Goal: Information Seeking & Learning: Check status

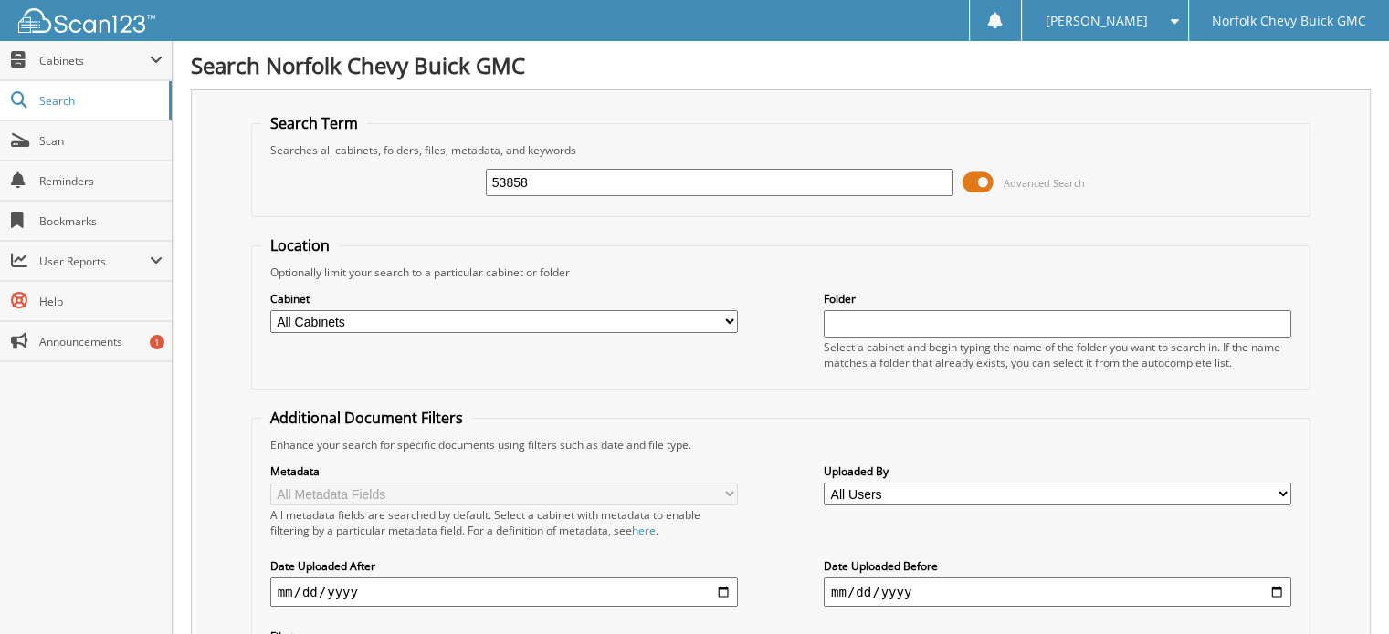
type input "53858"
drag, startPoint x: 586, startPoint y: 175, endPoint x: 313, endPoint y: 160, distance: 273.4
click at [339, 183] on div "53858 Advanced Search" at bounding box center [781, 182] width 1040 height 49
type input "54280"
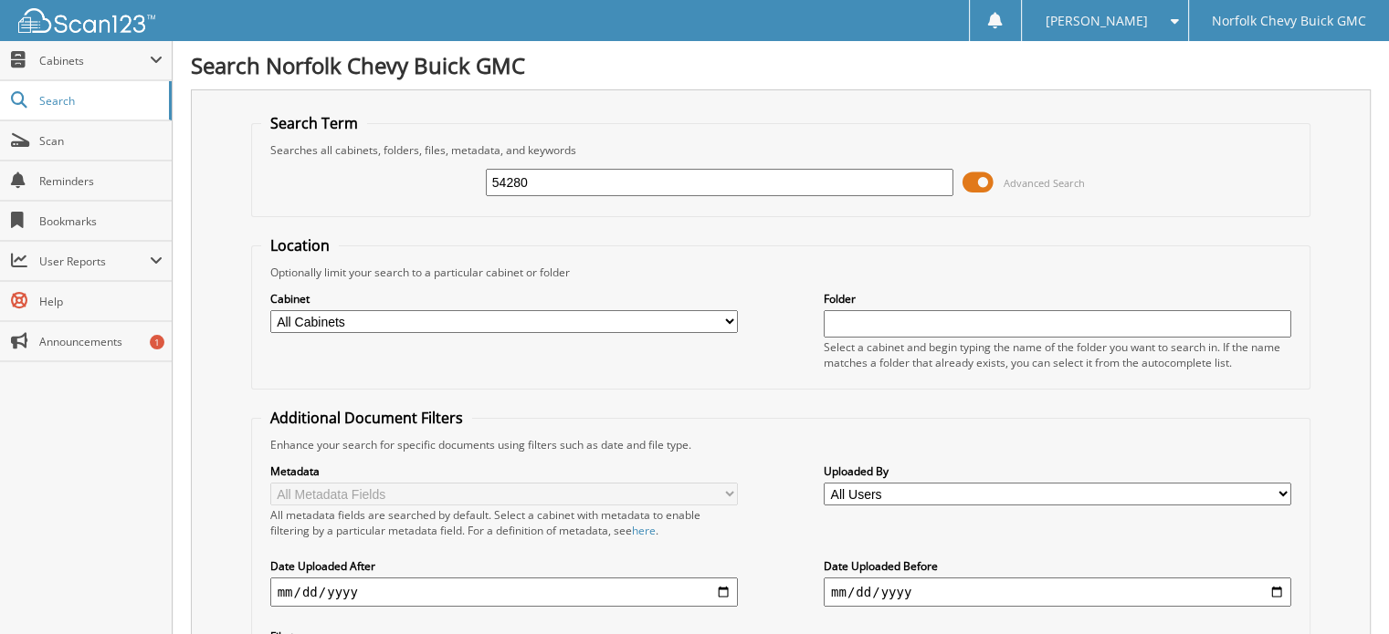
click at [478, 578] on input "date" at bounding box center [503, 592] width 467 height 29
type input "[DATE]"
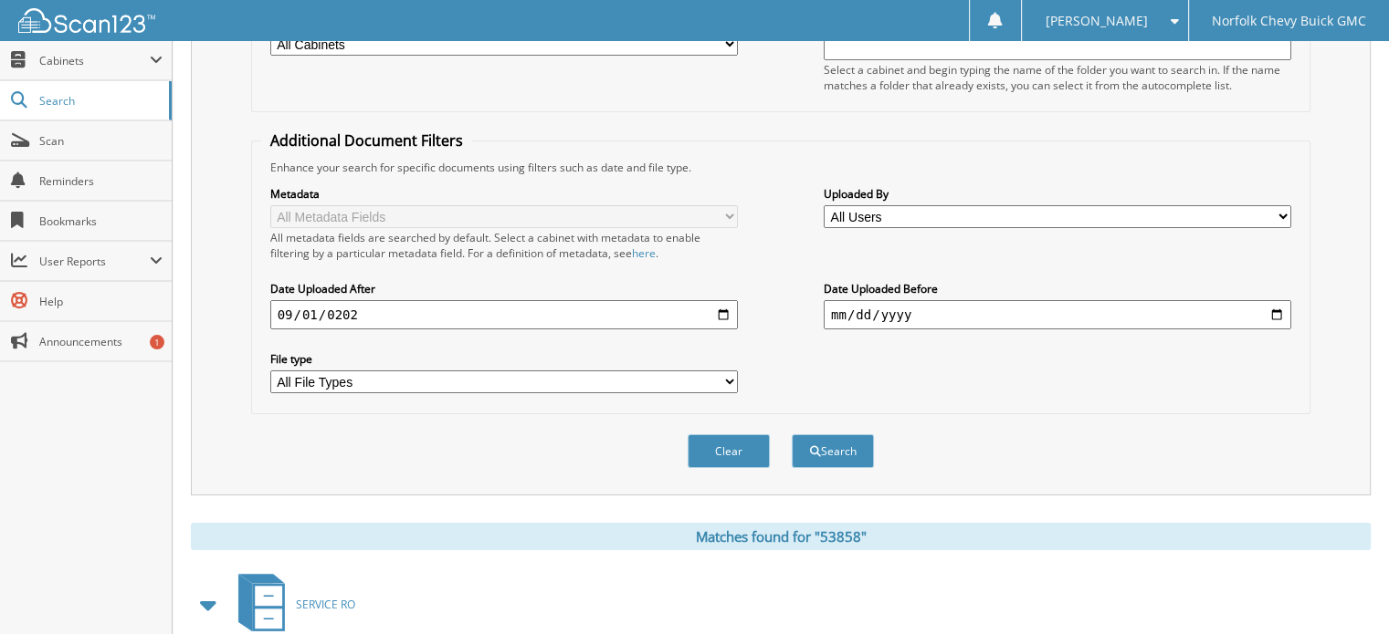
scroll to position [365, 0]
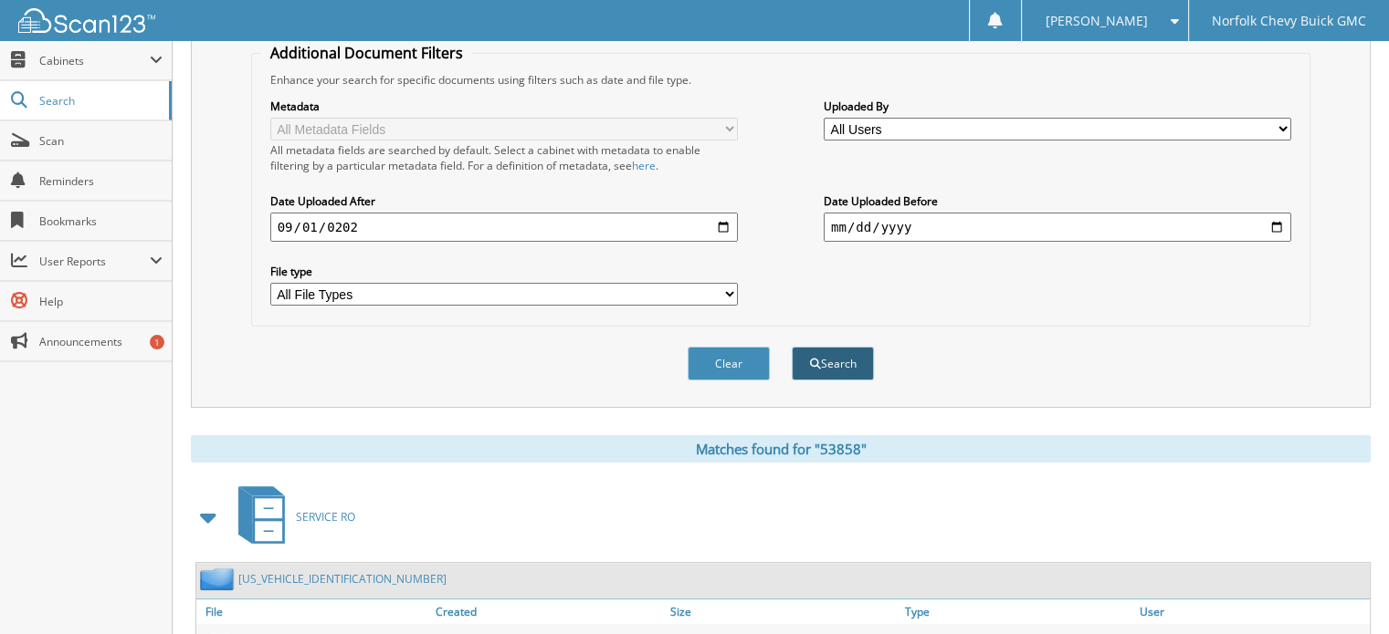
click at [844, 354] on button "Search" at bounding box center [832, 364] width 82 height 34
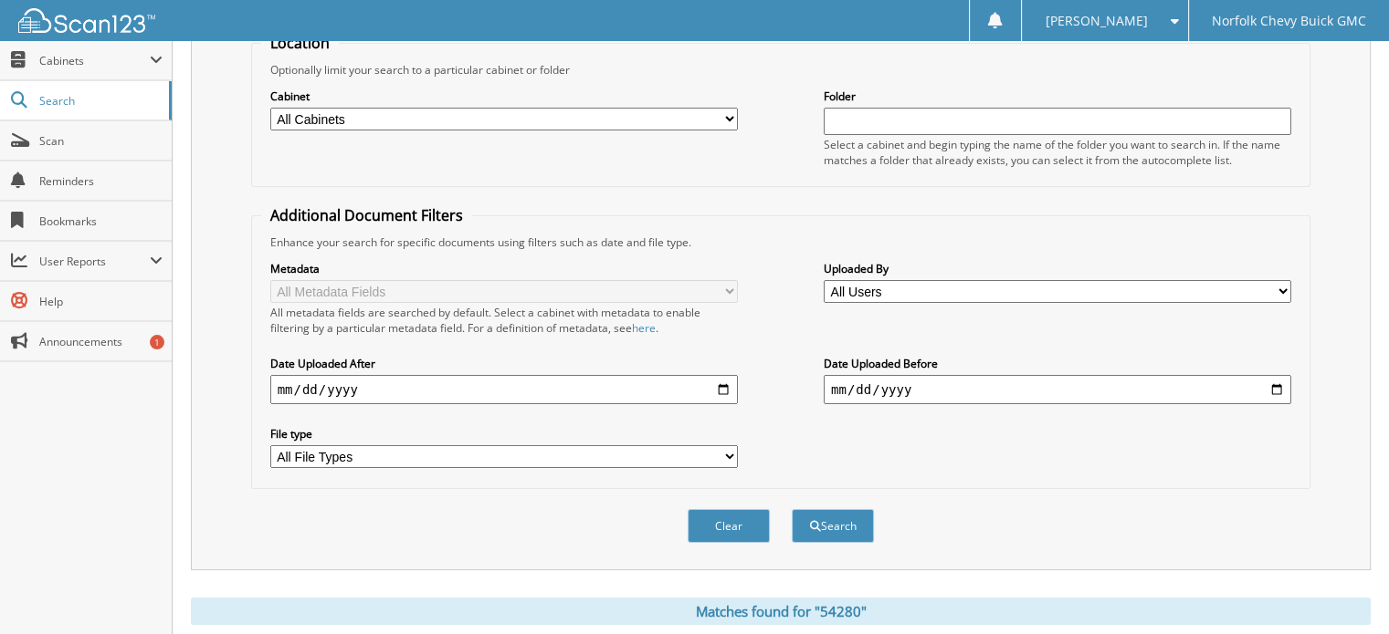
scroll to position [21, 0]
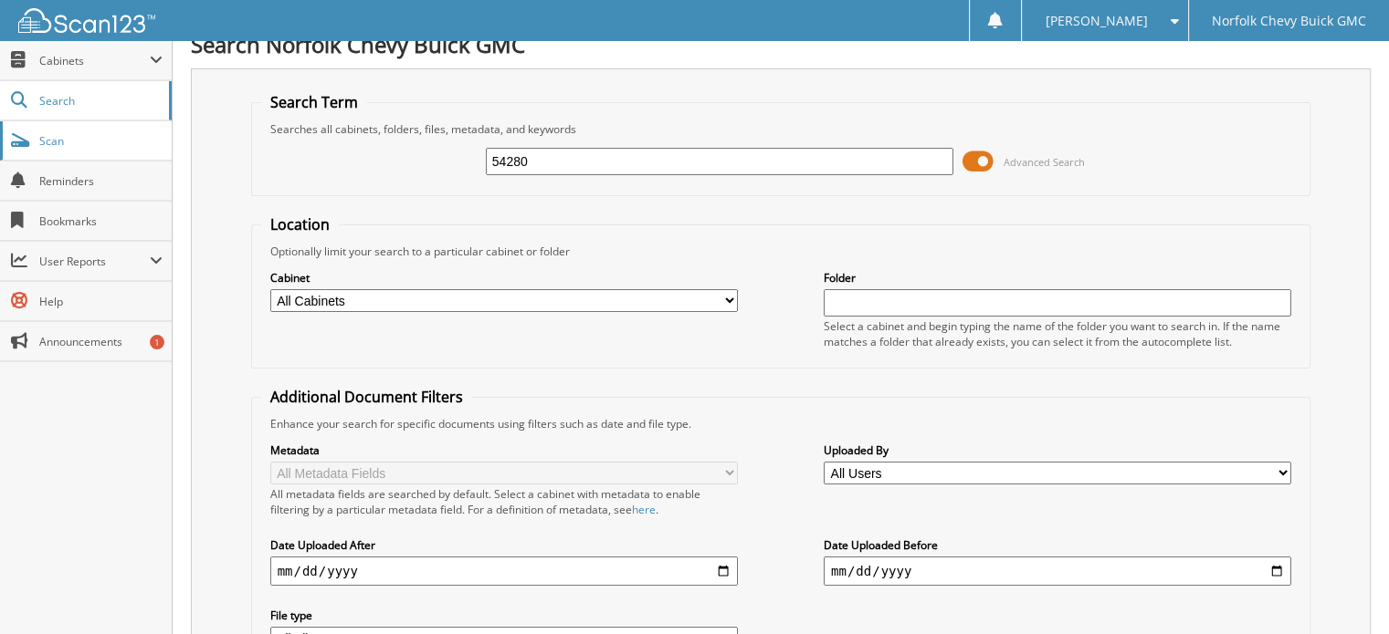
drag, startPoint x: 600, startPoint y: 156, endPoint x: 124, endPoint y: 121, distance: 476.9
click at [145, 140] on body "NIKKI S. Settings Logout Norfolk Chevy Buick GMC Close Cabinets My Company Emai…" at bounding box center [694, 544] width 1389 height 1131
type input "53876"
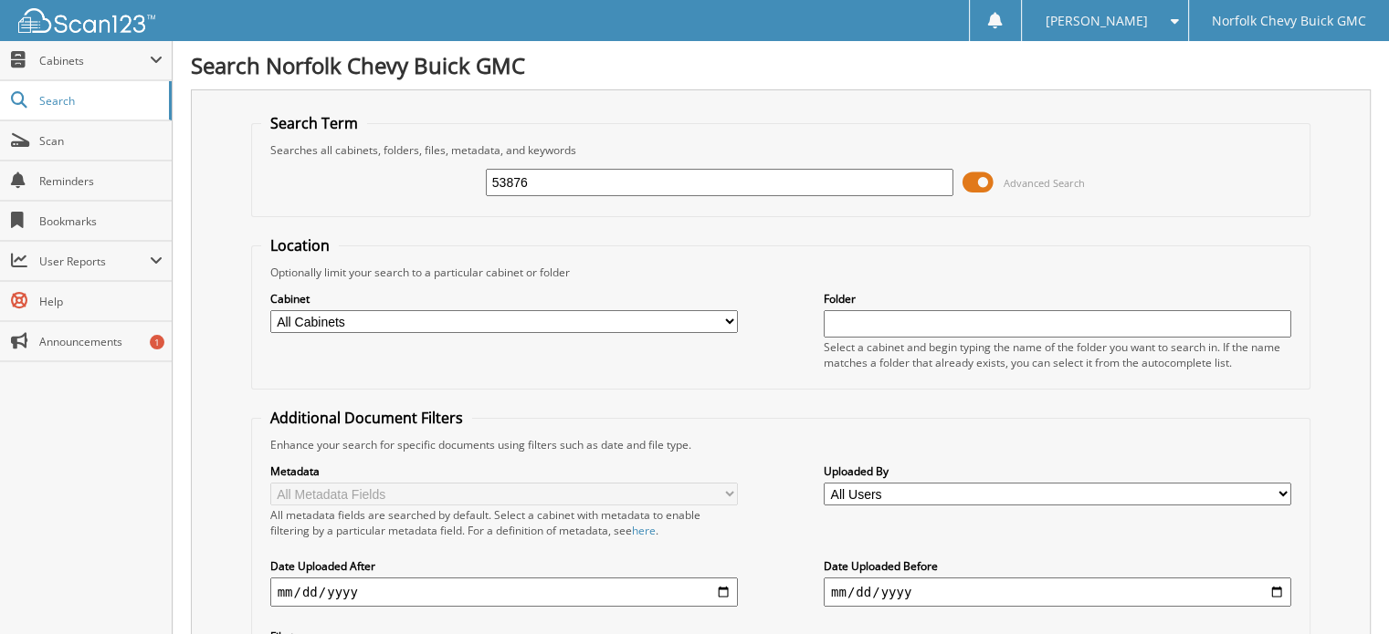
drag, startPoint x: 624, startPoint y: 160, endPoint x: 594, endPoint y: 172, distance: 32.4
click at [594, 172] on div "53876 Advanced Search" at bounding box center [781, 182] width 1040 height 49
drag, startPoint x: 592, startPoint y: 183, endPoint x: 224, endPoint y: 218, distance: 370.5
click at [224, 218] on div "Search Term Searches all cabinets, folders, files, metadata, and keywords 53876…" at bounding box center [780, 431] width 1179 height 684
type input "54342"
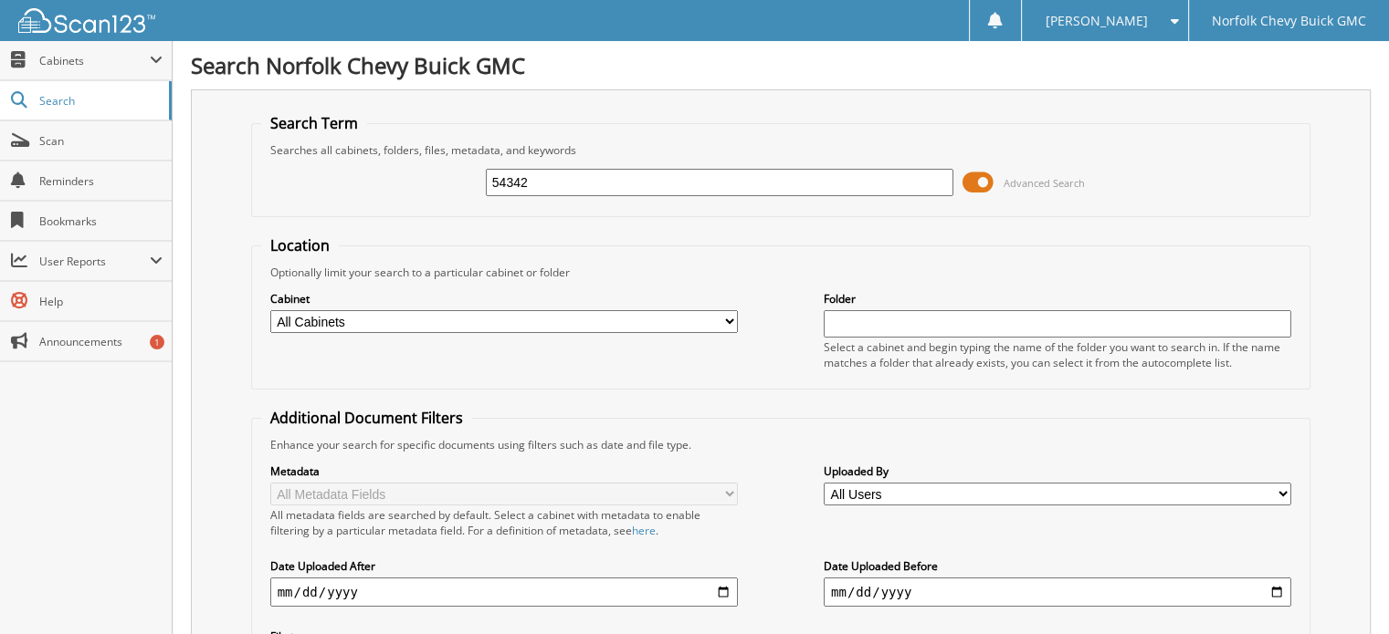
drag, startPoint x: 540, startPoint y: 167, endPoint x: 225, endPoint y: 142, distance: 316.0
click at [256, 156] on fieldset "Search Term Searches all cabinets, folders, files, metadata, and keywords 54342…" at bounding box center [781, 165] width 1060 height 104
type input "54446"
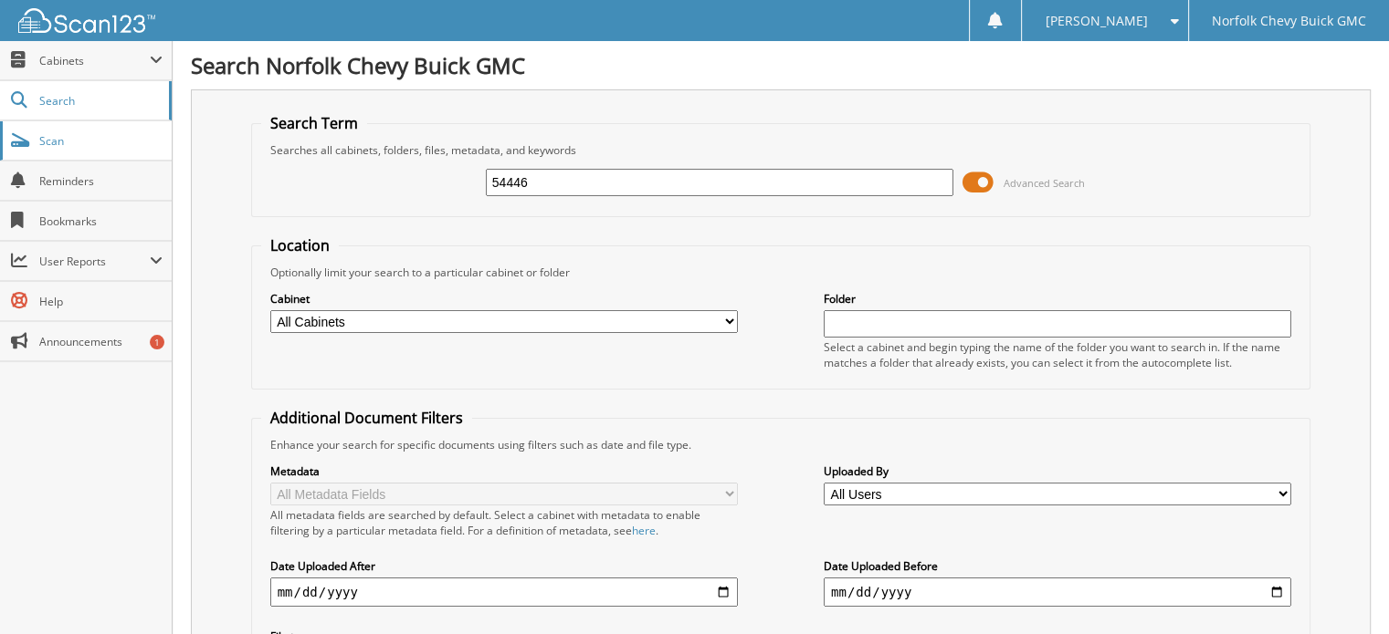
click at [94, 152] on link "Scan" at bounding box center [86, 140] width 172 height 39
